Goal: Task Accomplishment & Management: Manage account settings

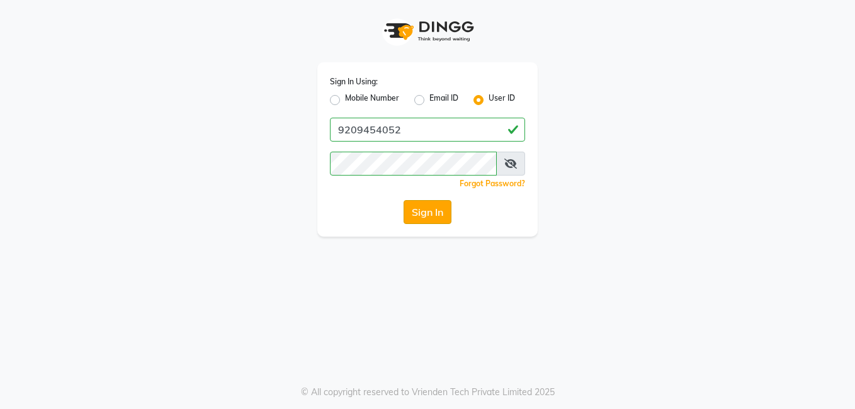
click at [420, 209] on button "Sign In" at bounding box center [427, 212] width 48 height 24
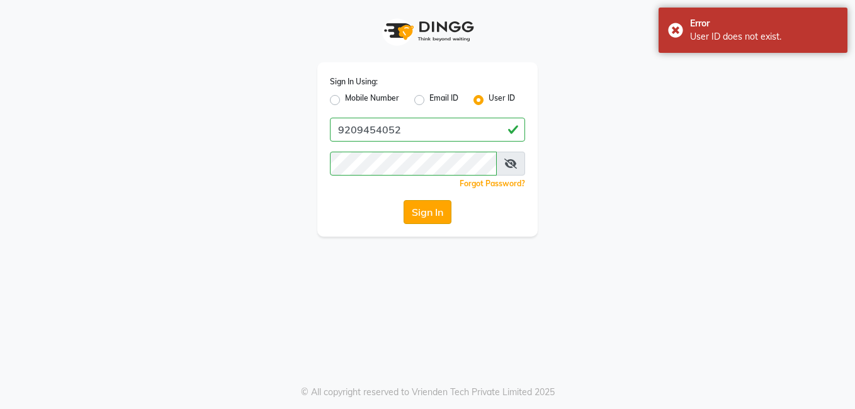
click at [434, 213] on button "Sign In" at bounding box center [427, 212] width 48 height 24
click at [434, 213] on div "Sign In" at bounding box center [427, 212] width 195 height 24
drag, startPoint x: 434, startPoint y: 213, endPoint x: 661, endPoint y: 230, distance: 227.9
click at [661, 230] on div "Sign In Using: Mobile Number Email ID User ID 9209454052 Remember me Forgot Pas…" at bounding box center [427, 118] width 717 height 237
click at [441, 211] on button "Sign In" at bounding box center [427, 212] width 48 height 24
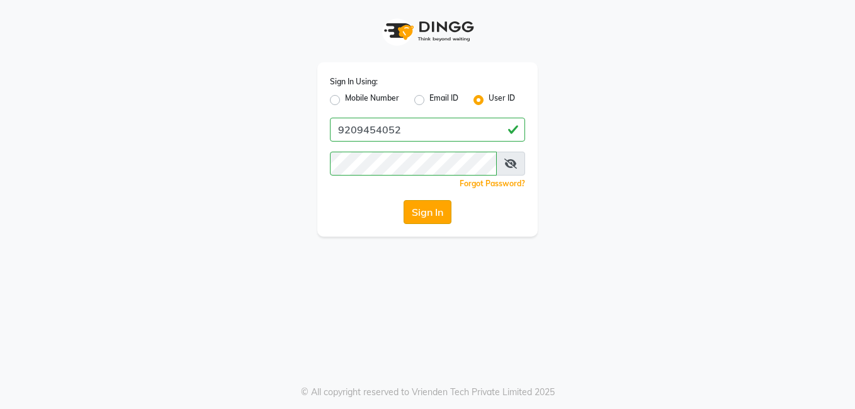
click at [427, 216] on button "Sign In" at bounding box center [427, 212] width 48 height 24
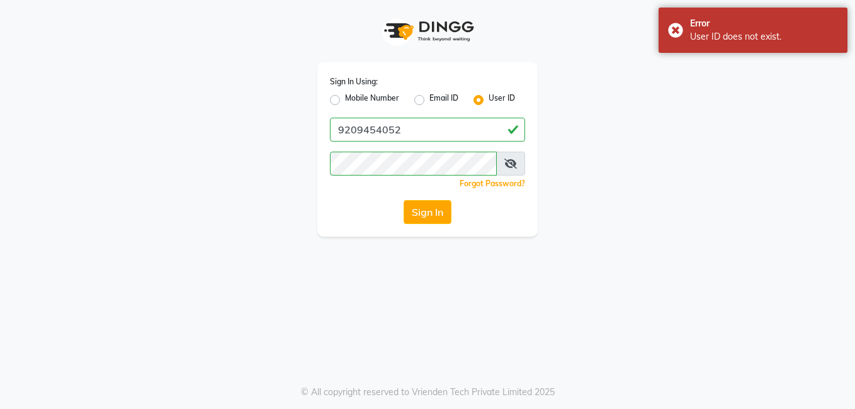
click at [429, 98] on label "Email ID" at bounding box center [443, 100] width 29 height 15
click at [429, 98] on input "Email ID" at bounding box center [433, 97] width 8 height 8
radio input "true"
radio input "false"
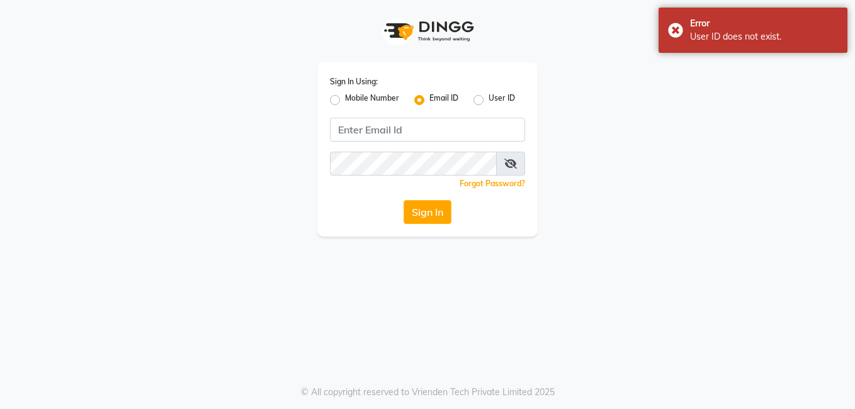
click at [345, 98] on label "Mobile Number" at bounding box center [372, 100] width 54 height 15
click at [345, 98] on input "Mobile Number" at bounding box center [349, 97] width 8 height 8
radio input "true"
radio input "false"
click at [488, 100] on label "User ID" at bounding box center [501, 100] width 26 height 15
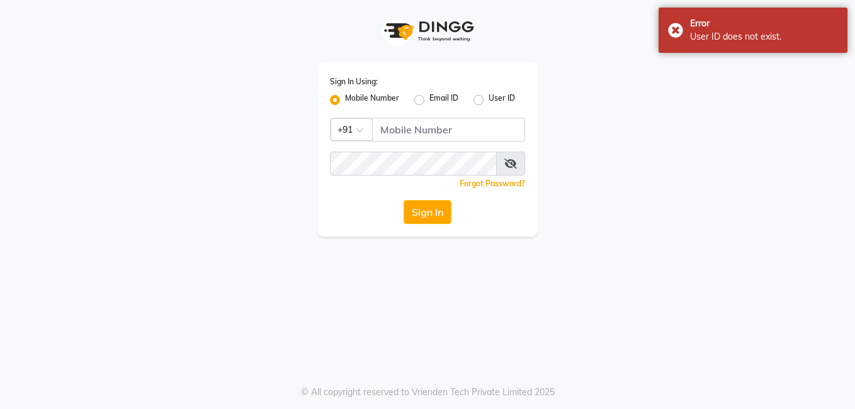
click at [488, 100] on input "User ID" at bounding box center [492, 97] width 8 height 8
radio input "true"
radio input "false"
click at [427, 199] on div "Sign In Using: Mobile Number Email ID User ID Remember me Forgot Password? Sign…" at bounding box center [427, 149] width 220 height 174
click at [451, 207] on button "Sign In" at bounding box center [427, 212] width 48 height 24
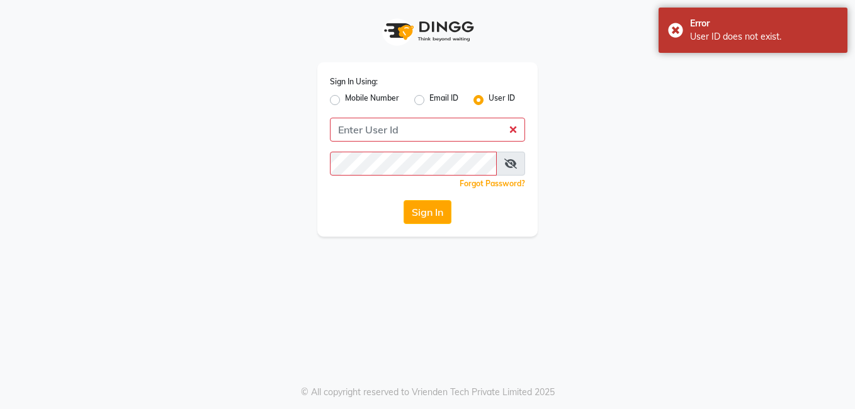
drag, startPoint x: 451, startPoint y: 207, endPoint x: 773, endPoint y: 64, distance: 352.7
click at [473, 203] on div "Sign In" at bounding box center [427, 212] width 195 height 24
click at [678, 22] on div "Error User ID does not exist." at bounding box center [752, 30] width 189 height 45
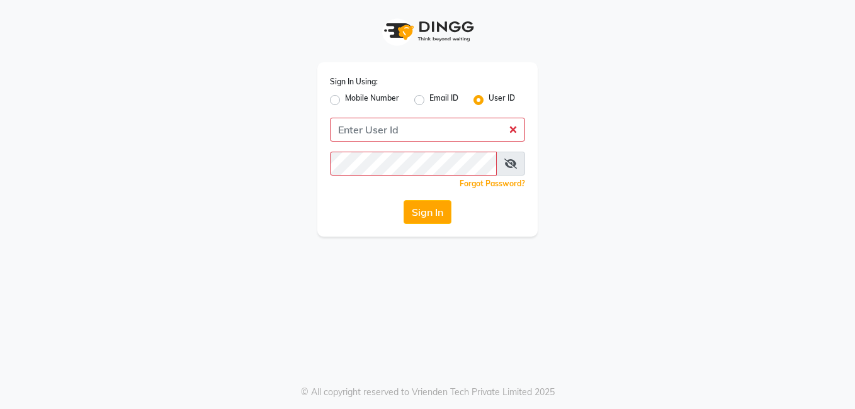
click at [674, 25] on div "Sign In Using: Mobile Number Email ID User ID Remember me Forgot Password? Sign…" at bounding box center [427, 118] width 717 height 237
